Goal: Task Accomplishment & Management: Complete application form

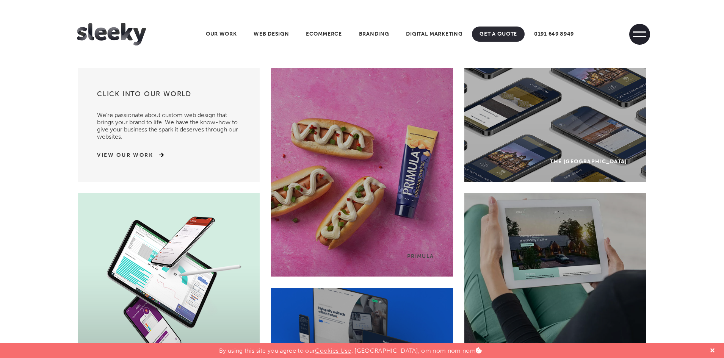
click at [637, 35] on span at bounding box center [639, 34] width 21 height 21
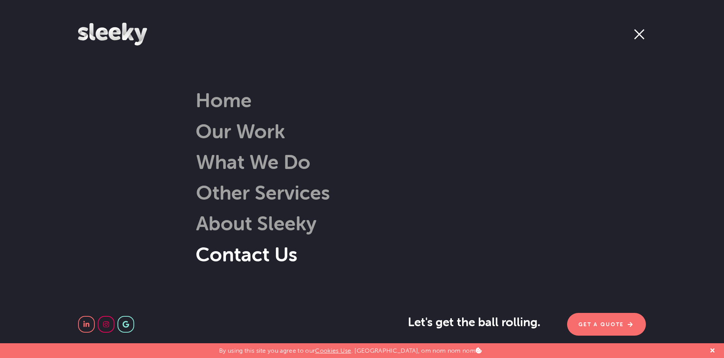
click at [257, 256] on link "Contact Us" at bounding box center [247, 254] width 102 height 24
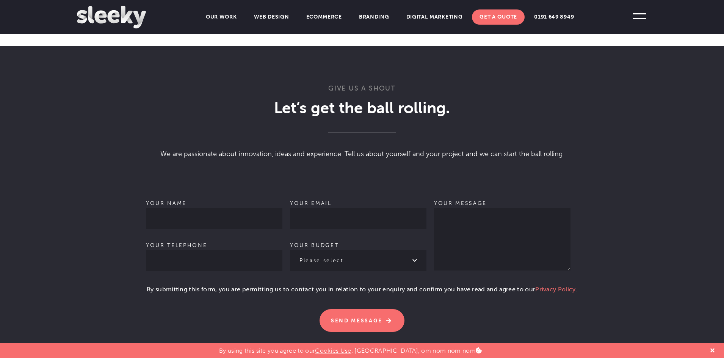
scroll to position [405, 0]
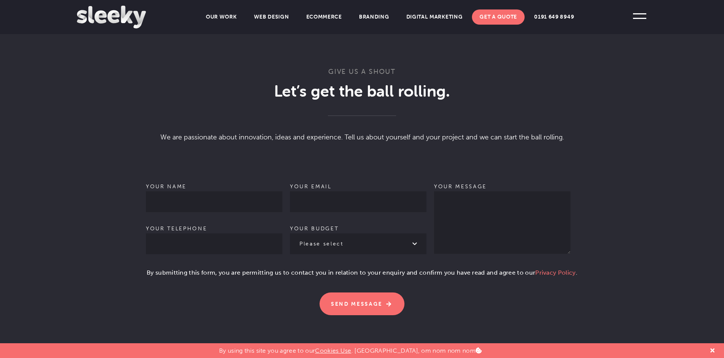
type input "[PERSON_NAME]"
type input "9562014520"
type input "[EMAIL_ADDRESS][DOMAIN_NAME]"
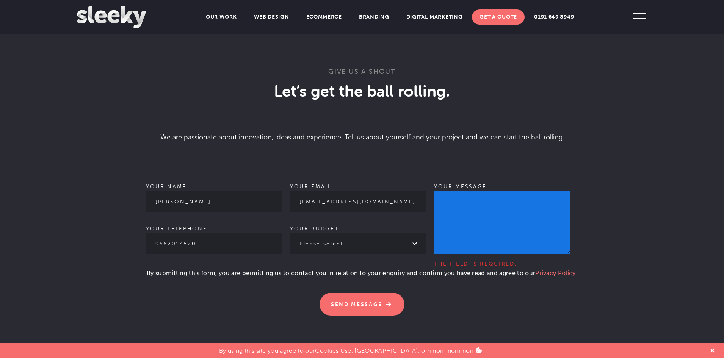
click at [485, 213] on textarea "Your message The field is required." at bounding box center [502, 222] width 137 height 63
paste textarea "Hi, We’re looking for a Experienced WordPress designer/developer/team who can h…"
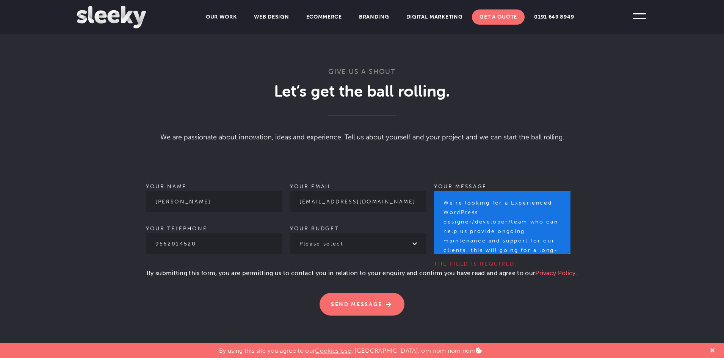
scroll to position [0, 0]
type textarea "Hi, We’re looking for a Experienced WordPress designer/developer/team who can h…"
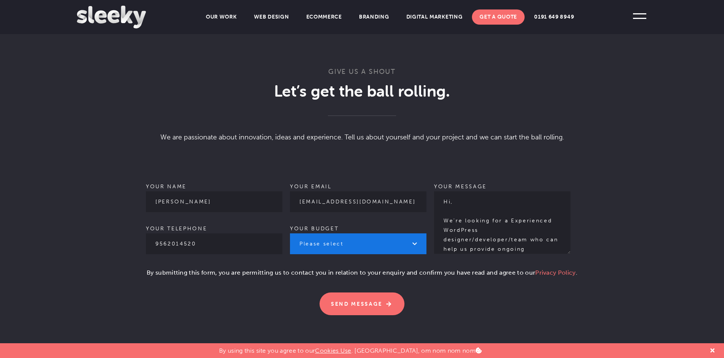
click at [330, 240] on select "Please select £1k - £2k £2k - £3k £3k - £4k £4k - £5k £5k - £10k More than £10k" at bounding box center [358, 244] width 137 height 21
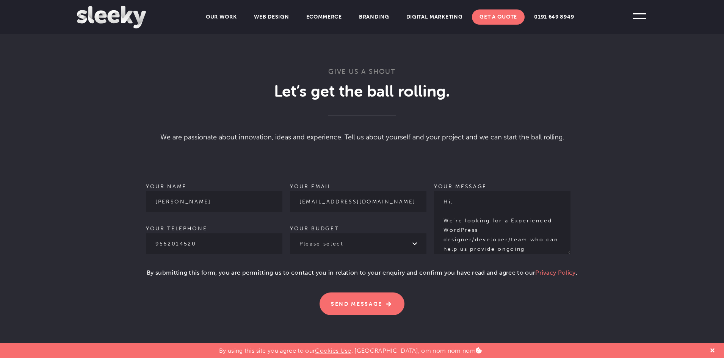
click at [151, 292] on p "Please leave this field empty. Send Message" at bounding box center [362, 300] width 432 height 32
click at [388, 303] on input "Send Message" at bounding box center [362, 304] width 85 height 23
